Goal: Feedback & Contribution: Contribute content

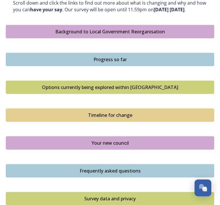
scroll to position [352, 0]
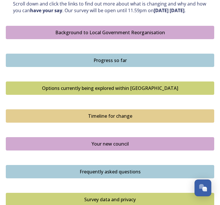
click at [152, 94] on button "Options currently being explored within West Sussex" at bounding box center [110, 87] width 208 height 13
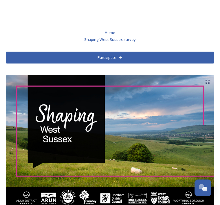
scroll to position [370, 0]
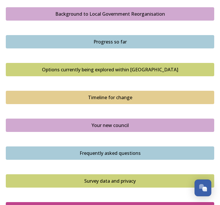
click at [151, 45] on div "Progress so far" at bounding box center [110, 41] width 202 height 7
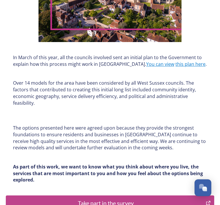
scroll to position [213, 0]
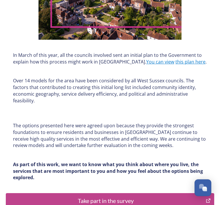
click at [126, 200] on div "Take part in the survey" at bounding box center [106, 200] width 194 height 9
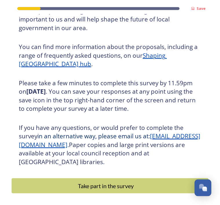
scroll to position [19, 0]
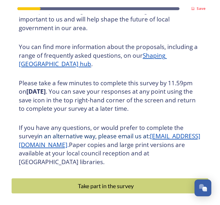
click at [108, 181] on div "Take part in the survey" at bounding box center [106, 185] width 182 height 9
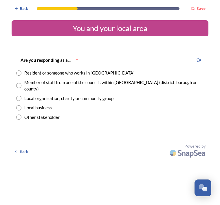
click at [25, 73] on div "Resident or someone who works in [GEOGRAPHIC_DATA]" at bounding box center [79, 72] width 110 height 7
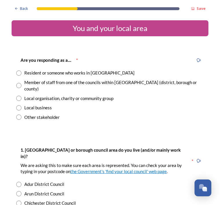
radio input "true"
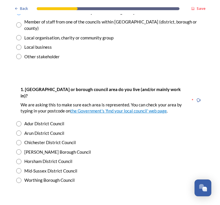
scroll to position [61, 0]
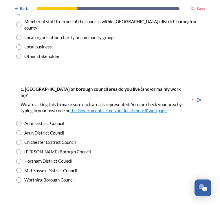
click at [20, 149] on input "radio" at bounding box center [18, 151] width 5 height 5
radio input "true"
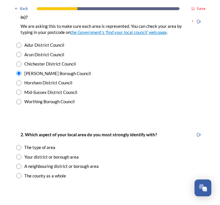
scroll to position [139, 0]
